Goal: Information Seeking & Learning: Stay updated

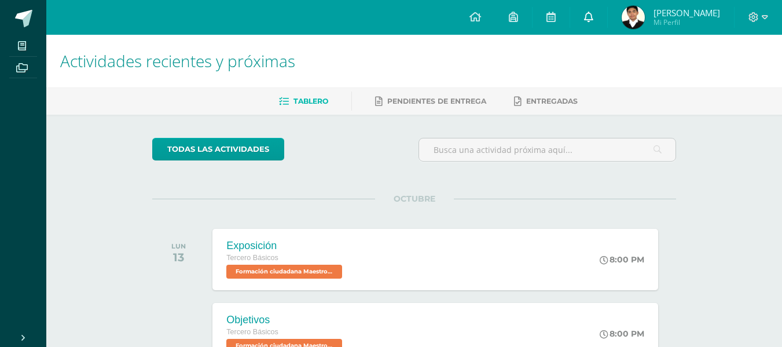
click at [593, 16] on icon at bounding box center [588, 17] width 9 height 10
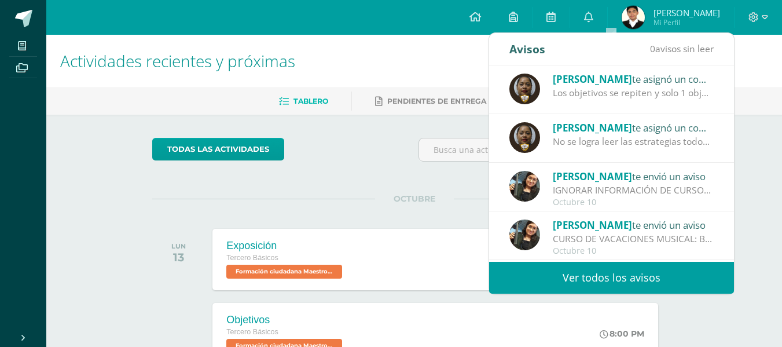
click at [597, 142] on div "No se logra leer las estrategias todos los mapas-" at bounding box center [633, 141] width 161 height 13
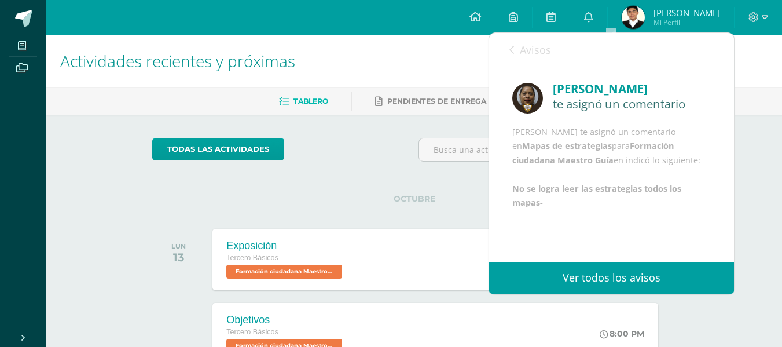
click at [623, 272] on link "Ver todos los avisos" at bounding box center [611, 278] width 245 height 32
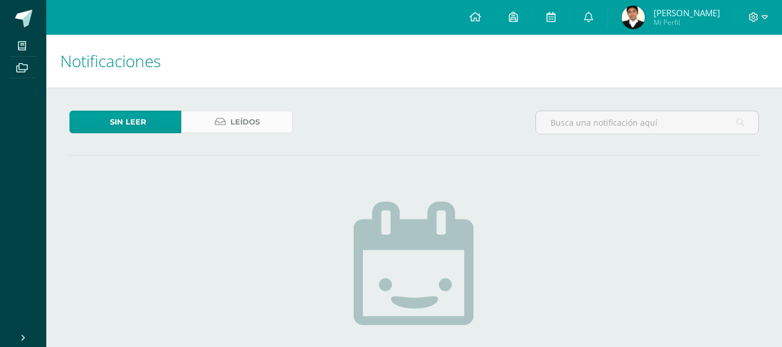
click at [242, 122] on span "Leídos" at bounding box center [245, 121] width 30 height 21
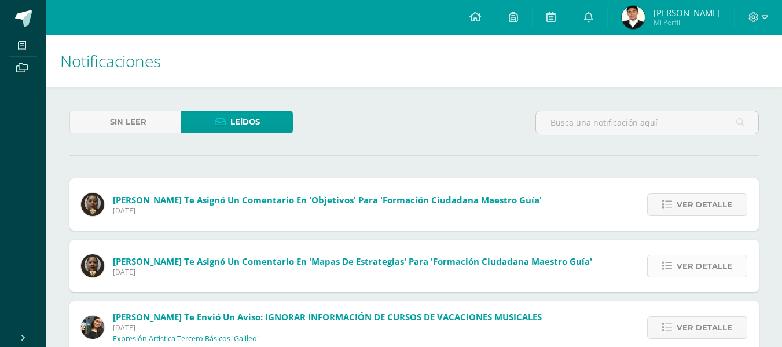
click at [693, 270] on span "Ver detalle" at bounding box center [704, 265] width 56 height 21
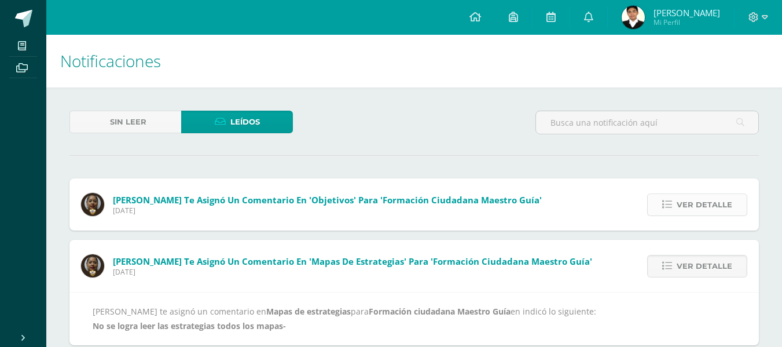
click at [701, 207] on span "Ver detalle" at bounding box center [704, 204] width 56 height 21
